Goal: Information Seeking & Learning: Find specific fact

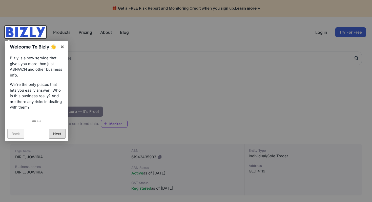
click at [61, 134] on link "Next" at bounding box center [57, 134] width 17 height 10
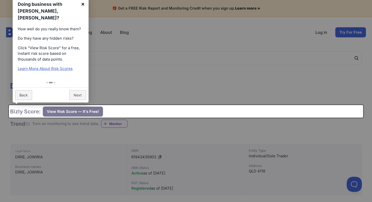
click at [84, 10] on link "×" at bounding box center [82, 3] width 11 height 11
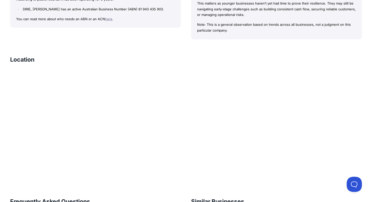
scroll to position [488, 0]
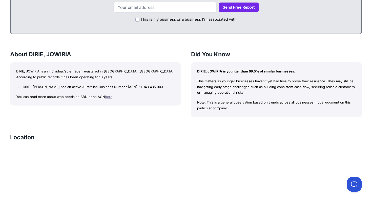
scroll to position [221, 0]
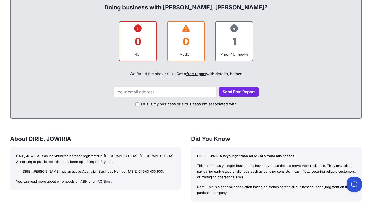
click at [245, 43] on div "1" at bounding box center [234, 41] width 29 height 20
click at [236, 39] on div "1" at bounding box center [234, 41] width 29 height 20
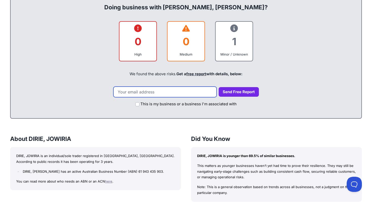
click at [155, 92] on input "email" at bounding box center [164, 92] width 103 height 11
type input "jowiriad@hotmail.com"
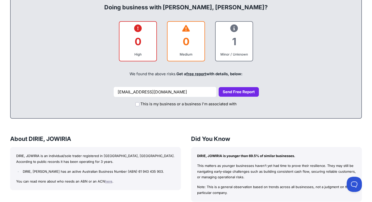
click at [242, 92] on button "Send Free Report" at bounding box center [239, 92] width 40 height 10
click at [245, 90] on button "Send Free Report" at bounding box center [239, 92] width 40 height 10
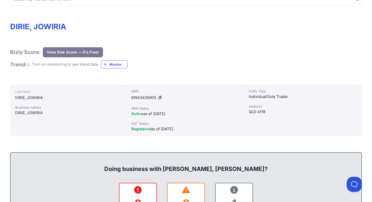
scroll to position [60, 0]
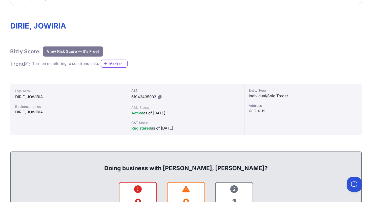
click at [167, 127] on div "Registered as of 01/01/2023" at bounding box center [185, 128] width 109 height 6
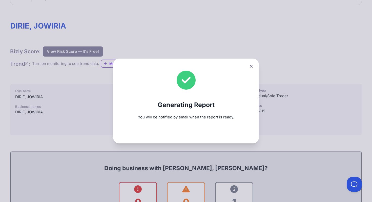
click at [97, 51] on div "Generating Report You will be notified by email when the report is ready." at bounding box center [186, 101] width 372 height 202
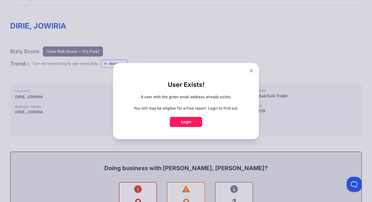
click at [255, 71] on div "User Exists! A user with the given email address already exists. You still may …" at bounding box center [186, 101] width 146 height 76
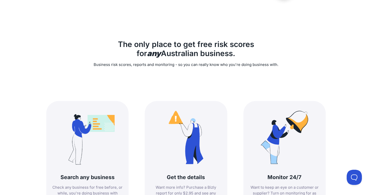
scroll to position [21, 0]
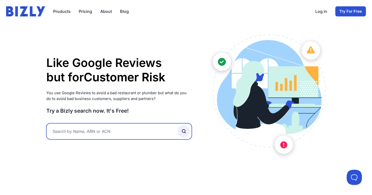
click at [119, 134] on input "text" at bounding box center [118, 131] width 145 height 16
type input "Brookwater dental"
click at [183, 131] on button "submit" at bounding box center [184, 131] width 12 height 12
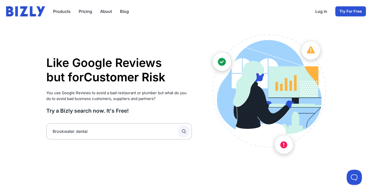
click at [183, 131] on icon "submit" at bounding box center [184, 132] width 6 height 6
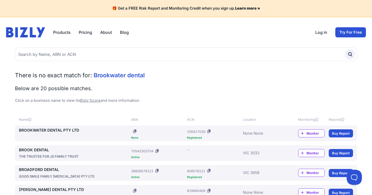
click at [243, 135] on div "BROOKWATER DENTAL PTY LTD ABN: None ACN: 156427039 Registered None None Monitor…" at bounding box center [186, 134] width 334 height 12
click at [67, 130] on link "BROOKWATER DENTAL PTY LTD" at bounding box center [74, 131] width 110 height 6
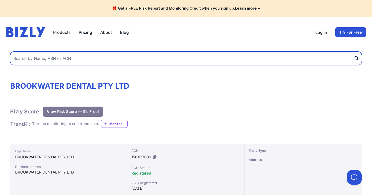
click at [70, 59] on input "text" at bounding box center [186, 59] width 352 height 14
type input "Norhan kassab"
click at [358, 58] on button "submit" at bounding box center [358, 59] width 8 height 14
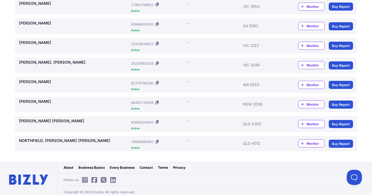
scroll to position [363, 0]
